Goal: Task Accomplishment & Management: Manage account settings

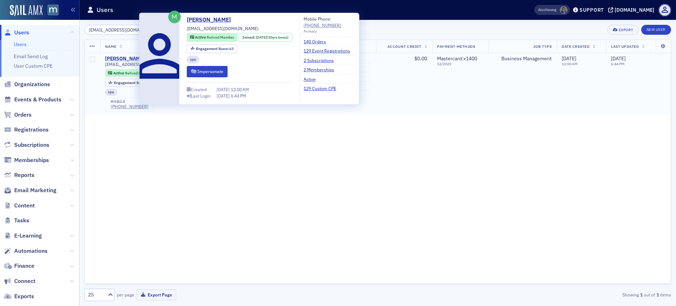
click at [124, 61] on div "[PERSON_NAME]" at bounding box center [124, 59] width 39 height 6
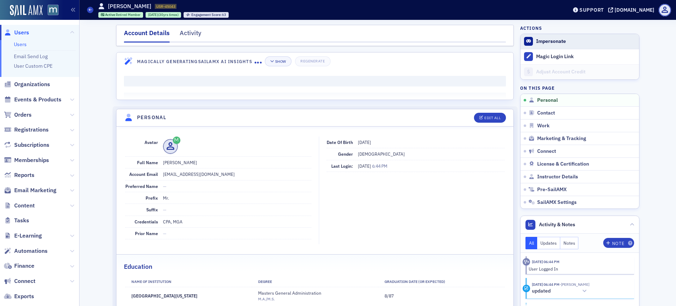
click at [538, 41] on button "Impersonate" at bounding box center [551, 41] width 30 height 6
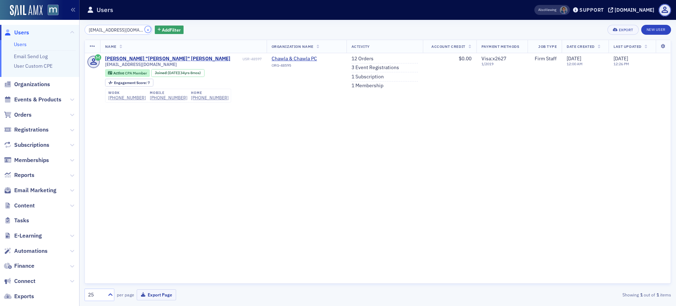
click at [145, 29] on button "×" at bounding box center [148, 29] width 6 height 6
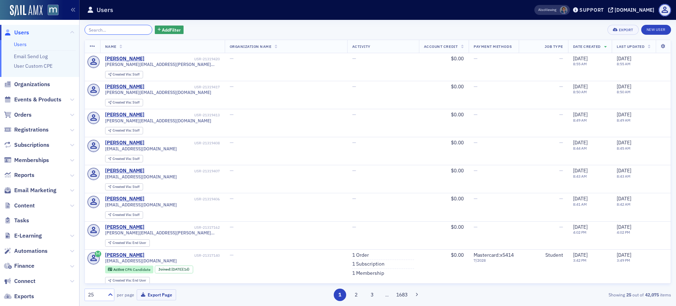
click at [128, 30] on input "search" at bounding box center [118, 30] width 68 height 10
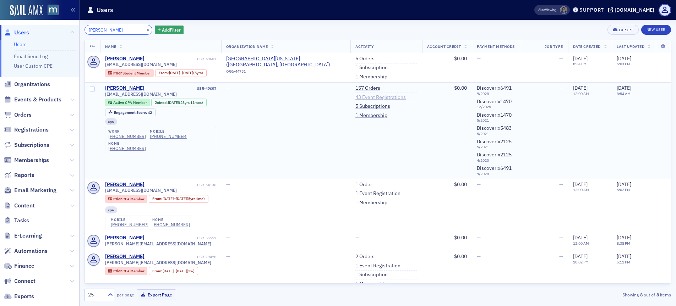
type input "sophia"
click at [355, 98] on link "43 Event Registrations" at bounding box center [380, 97] width 50 height 6
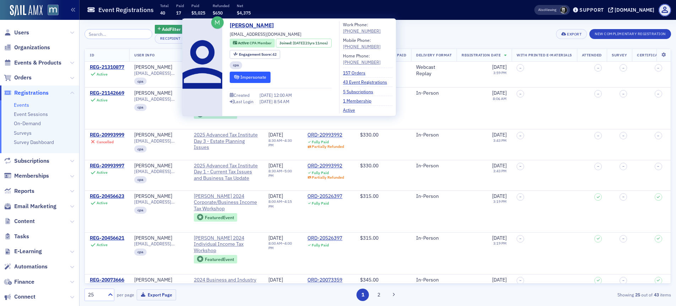
click at [250, 76] on button "Impersonate" at bounding box center [250, 77] width 41 height 11
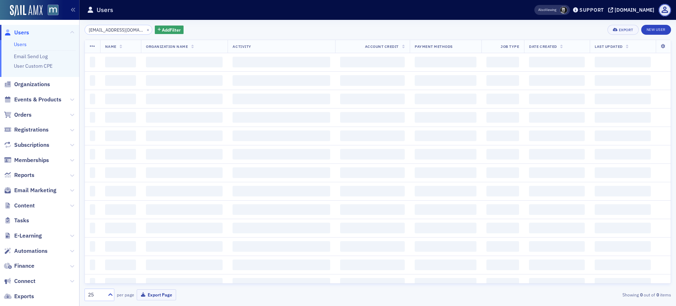
scroll to position [0, 18]
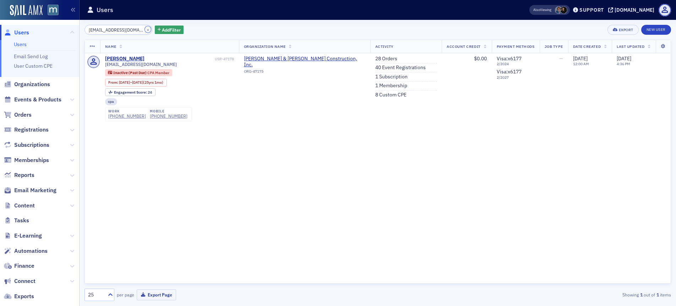
click at [145, 28] on button "×" at bounding box center [148, 29] width 6 height 6
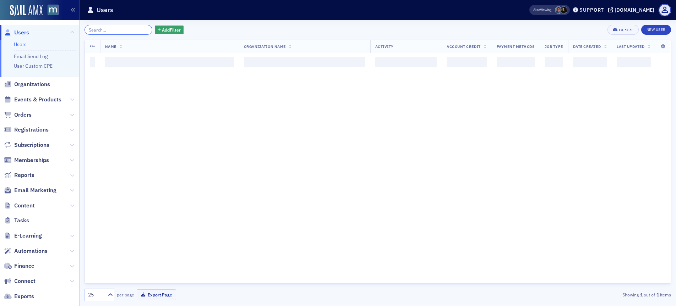
click at [134, 29] on input "search" at bounding box center [118, 30] width 68 height 10
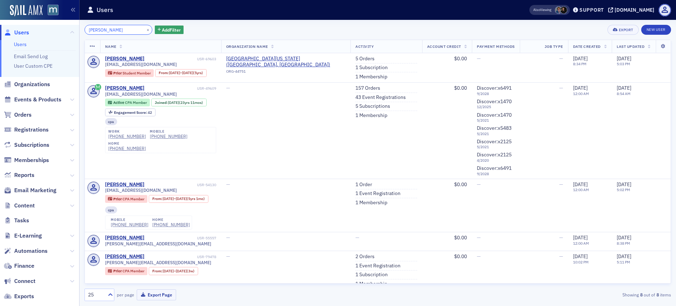
type input "sophia"
